Goal: Transaction & Acquisition: Purchase product/service

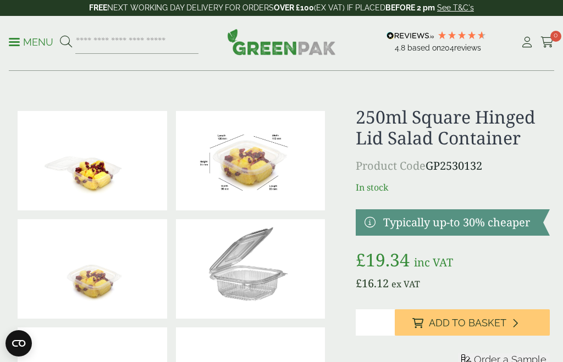
click at [21, 46] on p "Menu" at bounding box center [31, 42] width 45 height 13
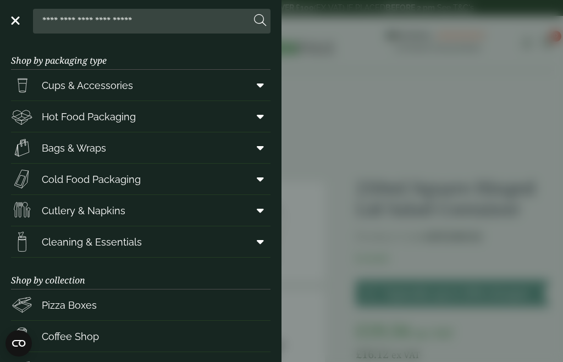
click at [260, 187] on span at bounding box center [258, 179] width 25 height 21
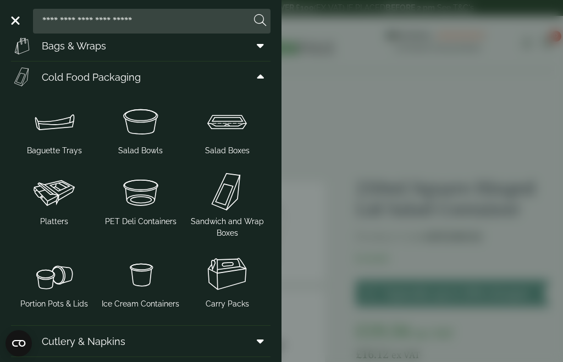
scroll to position [106, 0]
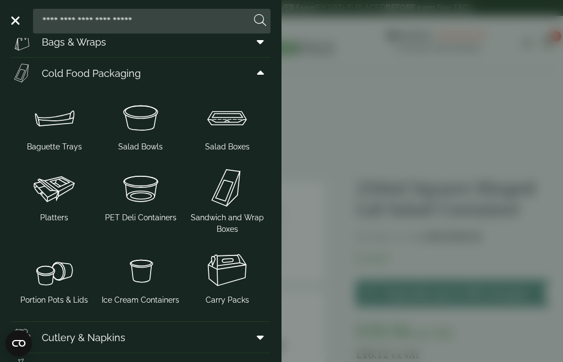
click at [235, 138] on img at bounding box center [226, 117] width 77 height 44
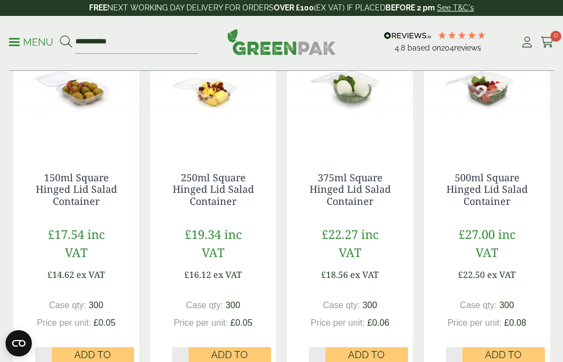
scroll to position [286, 0]
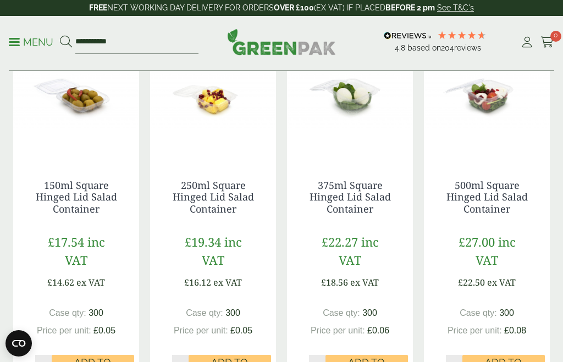
click at [355, 196] on link "375ml Square Hinged Lid Salad Container" at bounding box center [349, 197] width 81 height 37
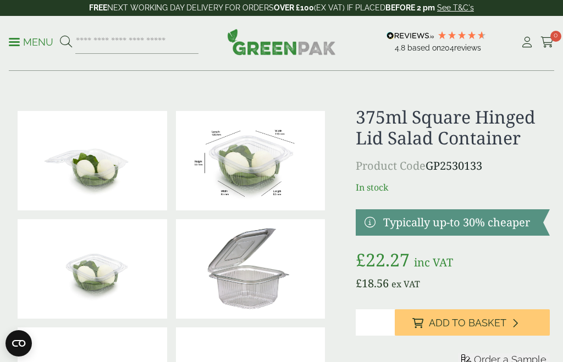
click at [473, 229] on link at bounding box center [452, 222] width 194 height 26
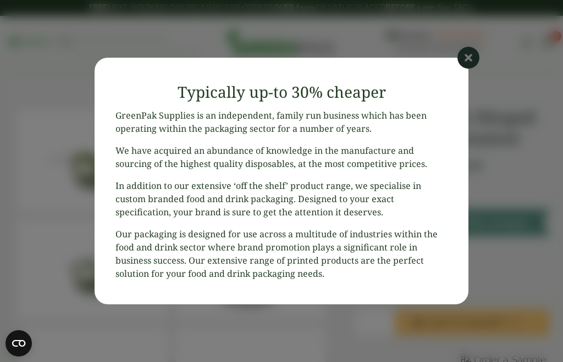
click at [463, 62] on icon at bounding box center [468, 58] width 22 height 22
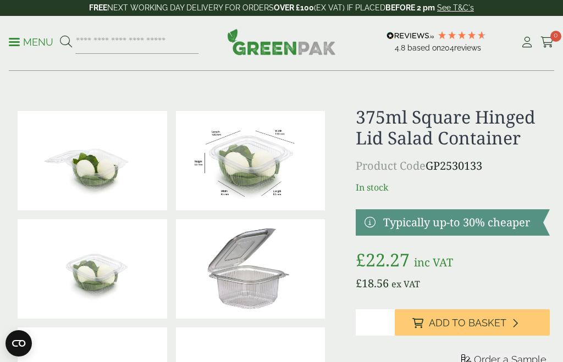
click at [451, 323] on span "Add to Basket" at bounding box center [467, 323] width 77 height 12
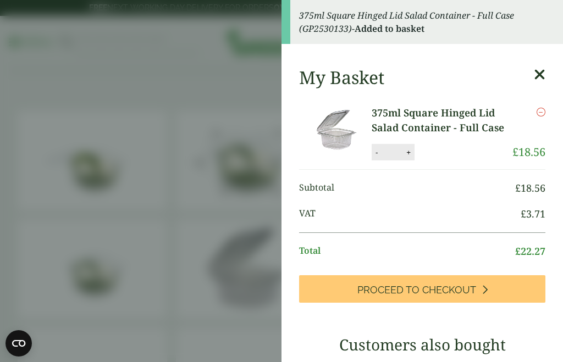
click at [372, 155] on button "-" at bounding box center [376, 152] width 9 height 9
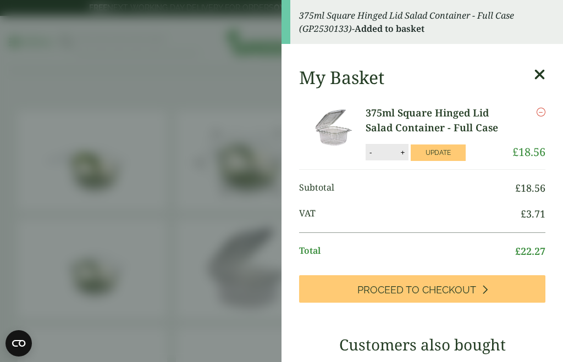
type input "*"
click at [424, 197] on li "Subtotal £ 18.56" at bounding box center [422, 188] width 246 height 26
click at [538, 75] on icon at bounding box center [540, 74] width 12 height 15
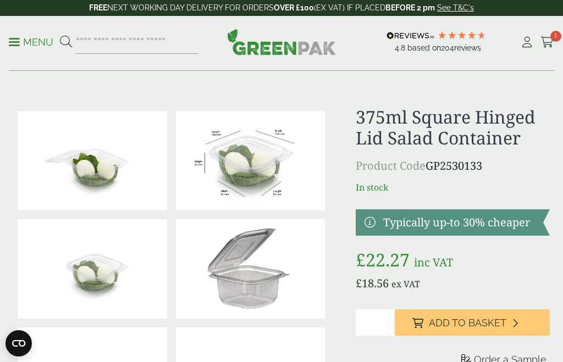
click at [542, 45] on icon at bounding box center [547, 42] width 14 height 11
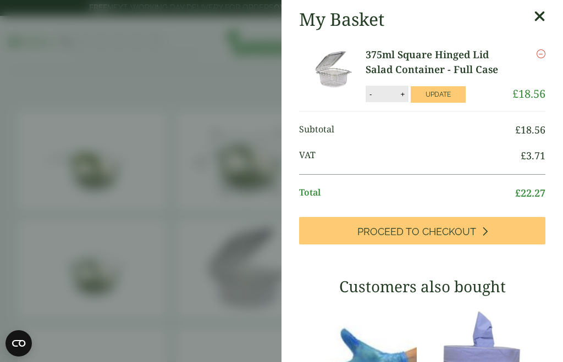
click at [539, 14] on icon at bounding box center [540, 16] width 12 height 15
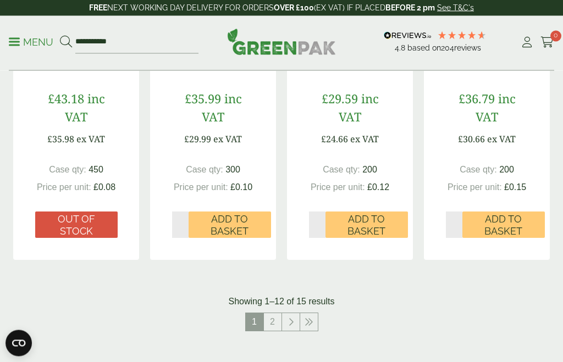
scroll to position [1229, 0]
click at [309, 318] on icon at bounding box center [308, 322] width 9 height 9
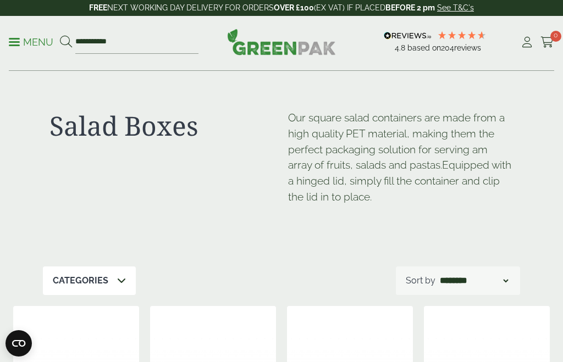
click at [17, 40] on p "Menu" at bounding box center [31, 42] width 45 height 13
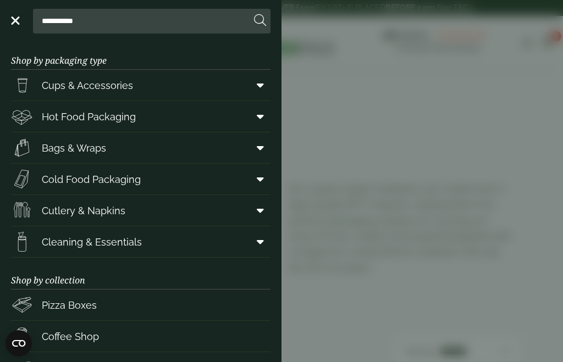
click at [262, 123] on span at bounding box center [258, 116] width 25 height 21
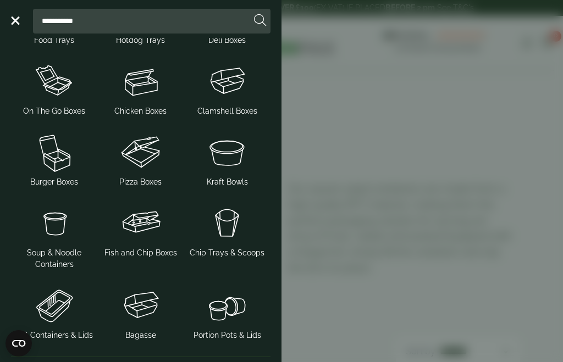
scroll to position [151, 0]
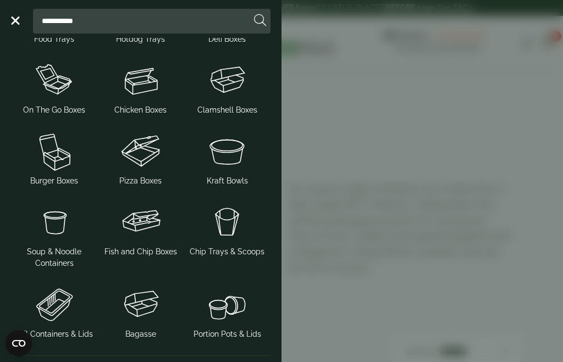
click at [230, 319] on img at bounding box center [226, 304] width 77 height 44
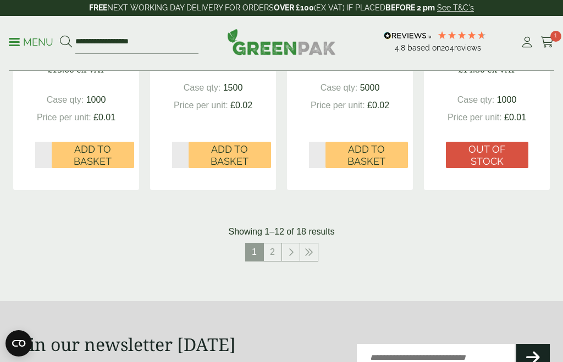
scroll to position [1327, 0]
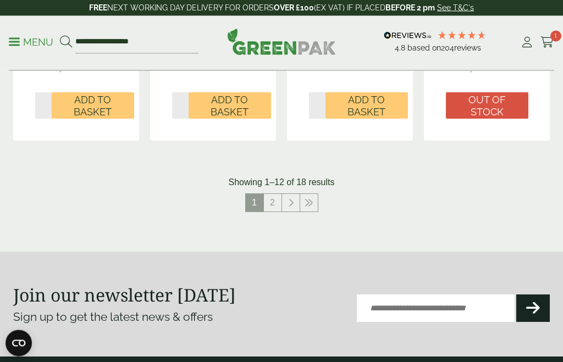
click at [309, 199] on icon at bounding box center [308, 203] width 9 height 9
